Goal: Task Accomplishment & Management: Manage account settings

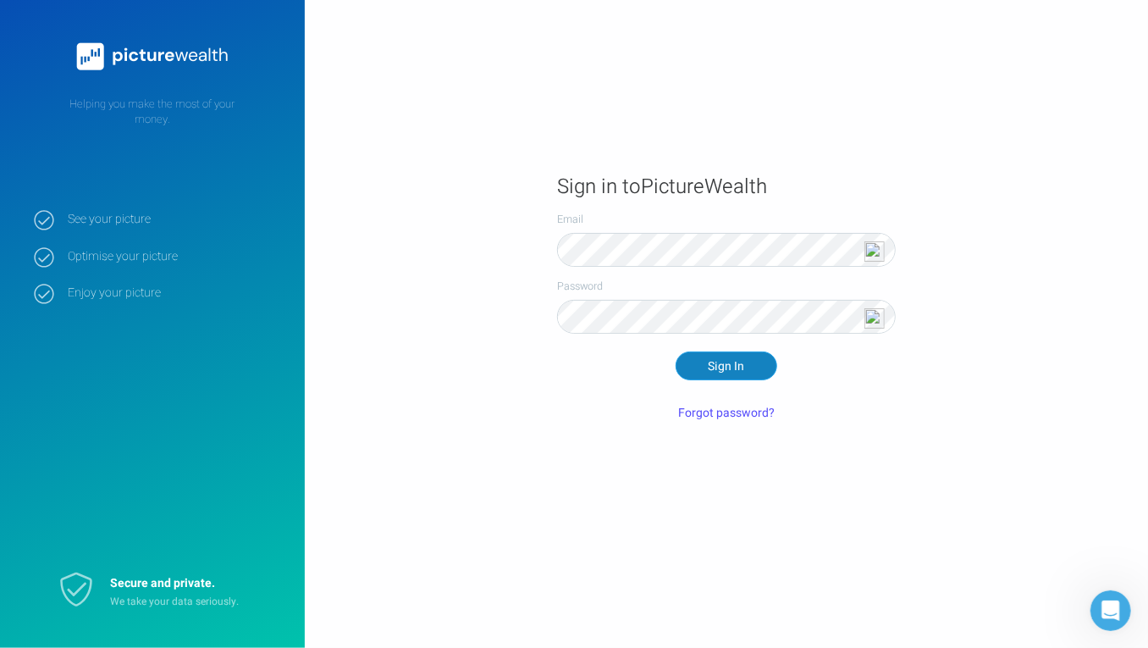
click at [733, 371] on button "Sign In" at bounding box center [727, 365] width 102 height 29
click at [676, 351] on button "Sign In" at bounding box center [727, 365] width 102 height 29
click at [508, 260] on main "Sign in to PictureWealth Email Password Sign In Forgot password?" at bounding box center [727, 324] width 844 height 349
click at [743, 363] on button "Sign In" at bounding box center [727, 365] width 102 height 29
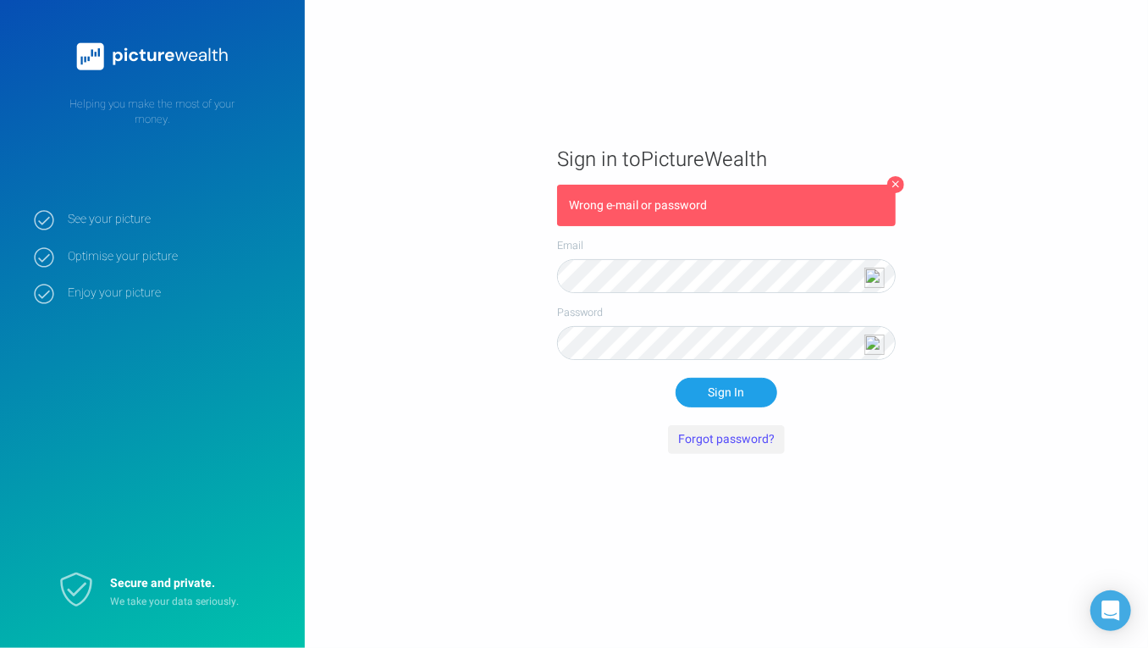
click at [719, 433] on button "Forgot password?" at bounding box center [726, 439] width 117 height 29
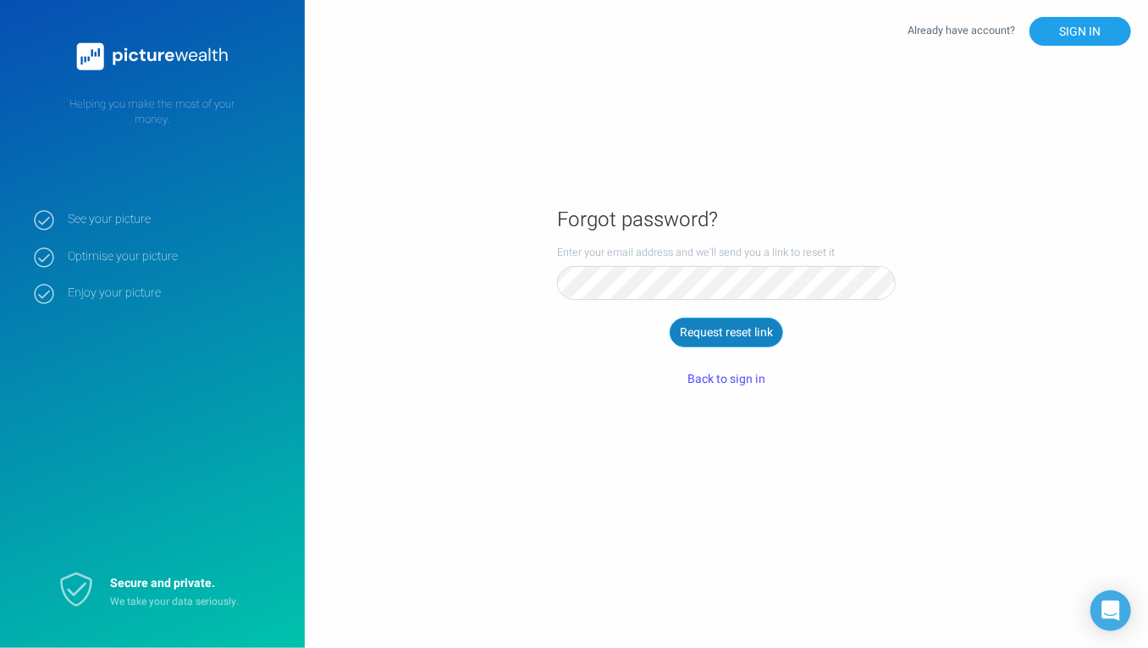
click at [733, 330] on button "Request reset link" at bounding box center [726, 332] width 113 height 29
